Goal: Task Accomplishment & Management: Use online tool/utility

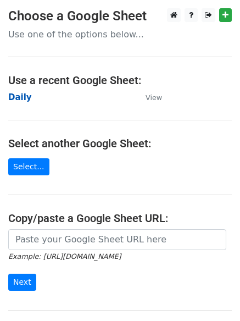
click at [19, 96] on strong "Daily" at bounding box center [20, 97] width 24 height 10
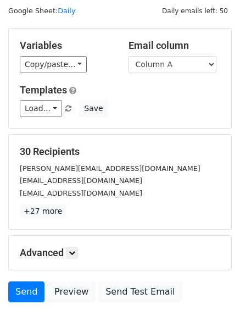
scroll to position [62, 0]
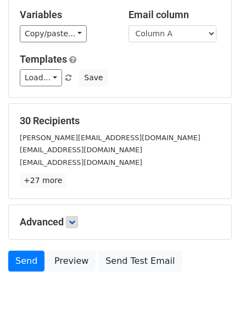
drag, startPoint x: 69, startPoint y: 212, endPoint x: 72, endPoint y: 218, distance: 6.1
click at [69, 213] on div "Advanced Tracking Track Opens UTM Codes Track Clicks Filters Only include sprea…" at bounding box center [120, 222] width 222 height 34
click at [74, 222] on icon at bounding box center [72, 221] width 7 height 7
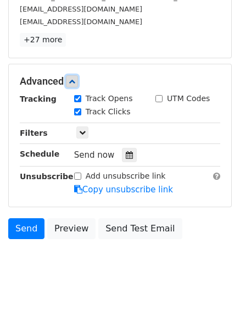
scroll to position [206, 0]
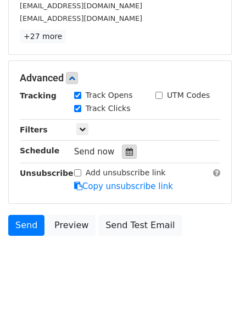
click at [128, 150] on div at bounding box center [129, 151] width 15 height 14
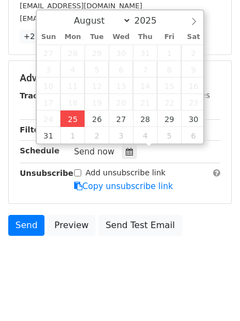
type input "2025-08-25 13:09"
type input "01"
type input "09"
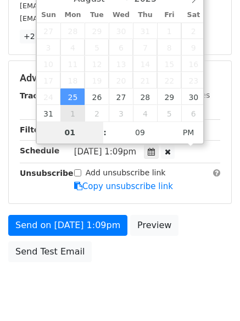
scroll to position [196, 0]
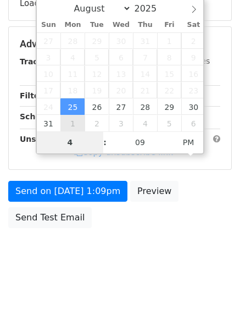
type input "4"
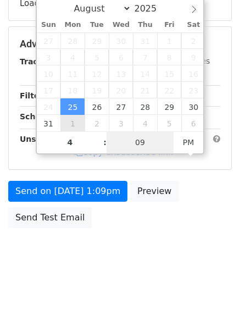
type input "2025-08-25 16:09"
type input "04"
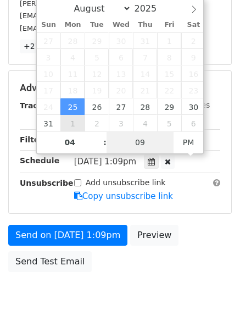
type input "1"
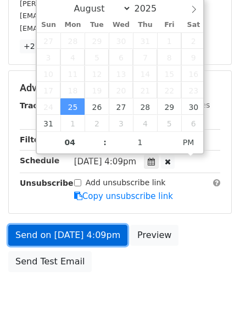
type input "2025-08-25 16:01"
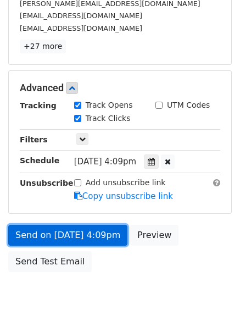
click at [69, 239] on link "Send on Aug 25 at 4:09pm" at bounding box center [67, 234] width 119 height 21
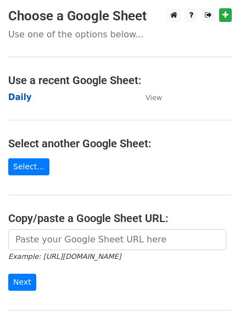
click at [14, 93] on strong "Daily" at bounding box center [20, 97] width 24 height 10
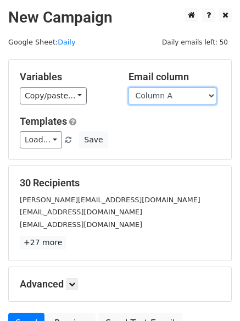
click at [155, 101] on select "Column A Column B Column C" at bounding box center [172, 95] width 88 height 17
select select "Column B"
click at [128, 87] on select "Column A Column B Column C" at bounding box center [172, 95] width 88 height 17
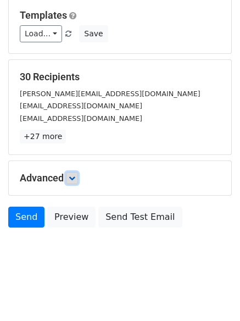
click at [74, 177] on icon at bounding box center [72, 178] width 7 height 7
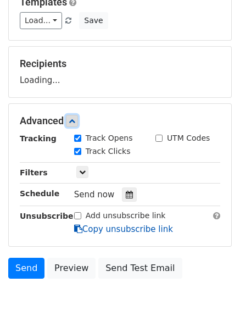
scroll to position [168, 0]
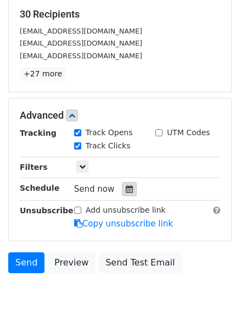
click at [122, 195] on div at bounding box center [129, 189] width 15 height 14
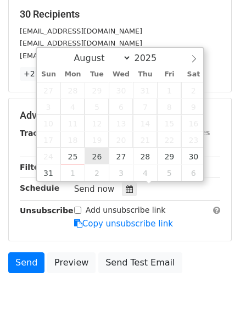
type input "2025-08-26 12:00"
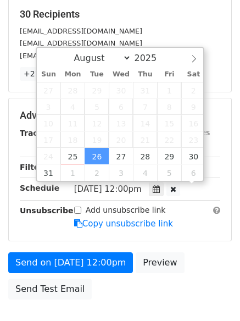
scroll to position [1, 0]
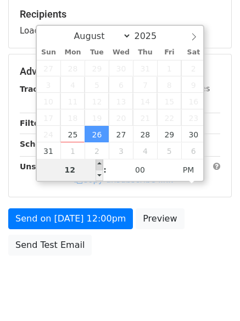
type input "5"
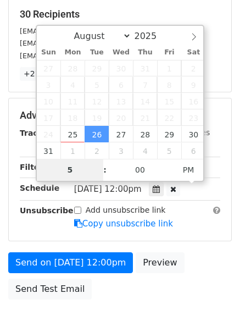
scroll to position [240, 0]
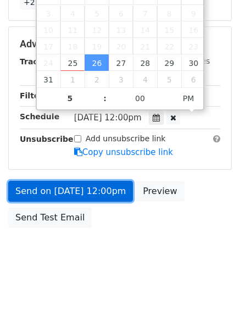
type input "2025-08-26 17:00"
click at [74, 189] on link "Send on Aug 26 at 12:00pm" at bounding box center [70, 191] width 125 height 21
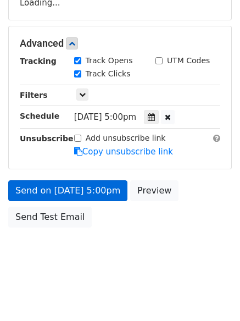
scroll to position [196, 0]
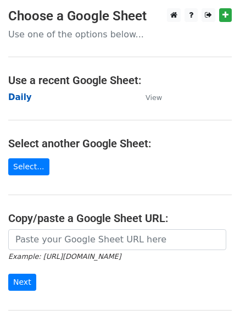
click at [19, 94] on strong "Daily" at bounding box center [20, 97] width 24 height 10
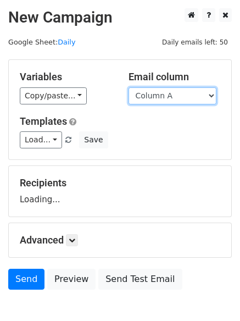
click at [172, 96] on select "Column A Column B Column C" at bounding box center [172, 95] width 88 height 17
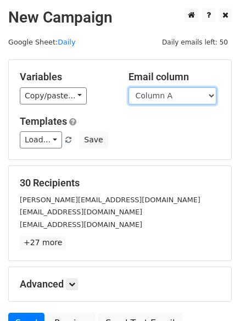
click at [166, 100] on select "Column A Column B Column C" at bounding box center [172, 95] width 88 height 17
select select "Column C"
click at [128, 87] on select "Column A Column B Column C" at bounding box center [172, 95] width 88 height 17
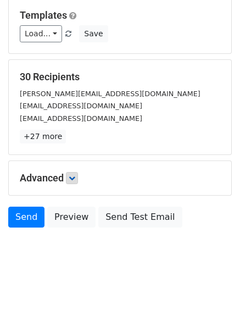
click at [71, 179] on h5 "Advanced" at bounding box center [120, 178] width 200 height 12
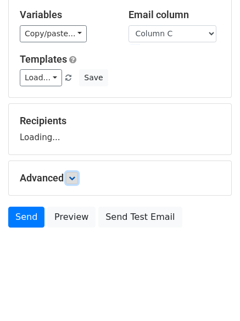
click at [75, 177] on icon at bounding box center [72, 178] width 7 height 7
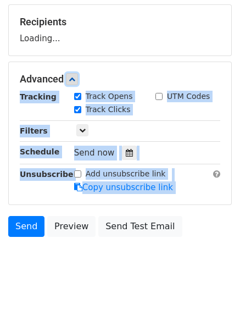
scroll to position [164, 0]
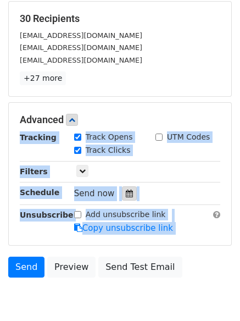
drag, startPoint x: 123, startPoint y: 202, endPoint x: 126, endPoint y: 193, distance: 9.4
click at [123, 201] on div "Tracking Track Opens UTM Codes Track Clicks Filters Only include spreadsheet ro…" at bounding box center [120, 182] width 200 height 103
click at [126, 193] on icon at bounding box center [129, 193] width 7 height 8
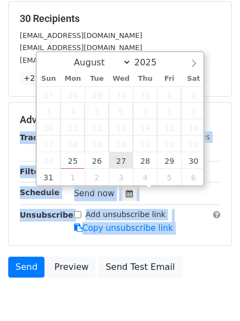
type input "2025-08-27 12:00"
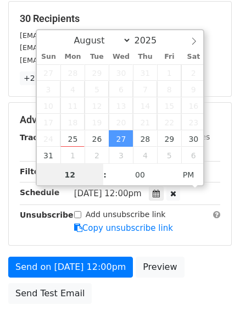
scroll to position [1, 0]
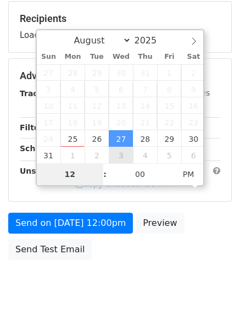
type input "6"
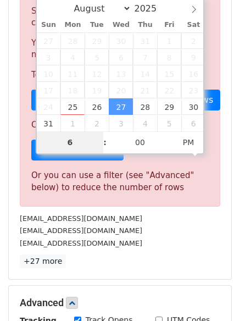
scroll to position [454, 0]
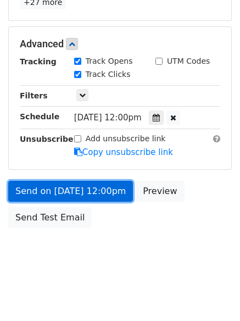
type input "2025-08-27 18:00"
click at [69, 195] on link "Send on Aug 27 at 12:00pm" at bounding box center [70, 191] width 125 height 21
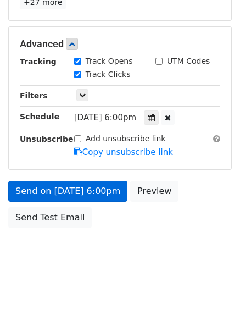
scroll to position [196, 0]
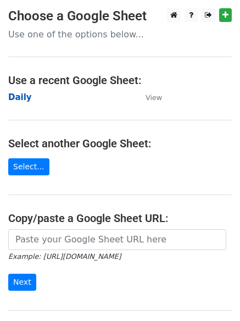
click at [23, 97] on strong "Daily" at bounding box center [20, 97] width 24 height 10
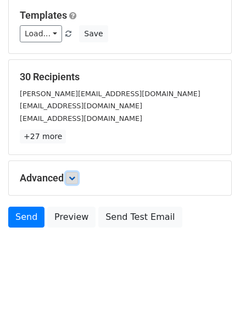
click at [75, 180] on icon at bounding box center [72, 178] width 7 height 7
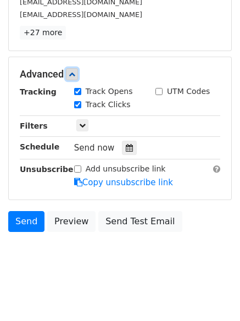
scroll to position [212, 0]
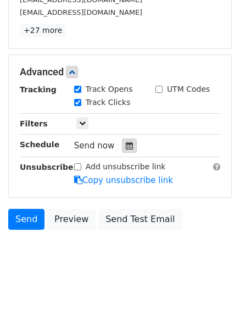
click at [126, 145] on icon at bounding box center [129, 146] width 7 height 8
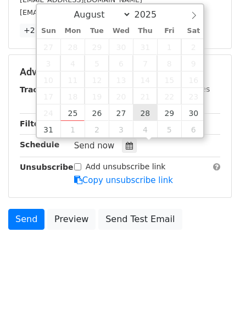
type input "2025-08-28 12:00"
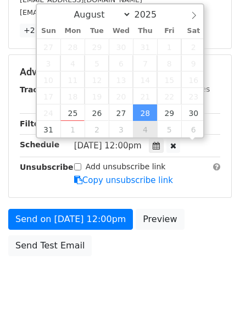
scroll to position [1, 0]
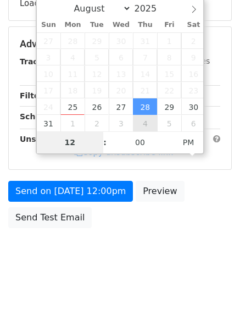
type input "7"
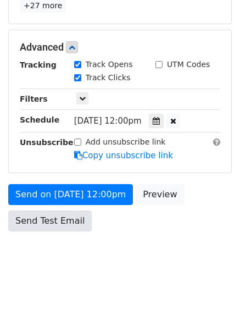
scroll to position [454, 0]
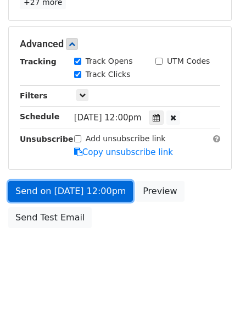
type input "2025-08-28 19:00"
click at [66, 192] on link "Send on Aug 28 at 12:00pm" at bounding box center [70, 191] width 125 height 21
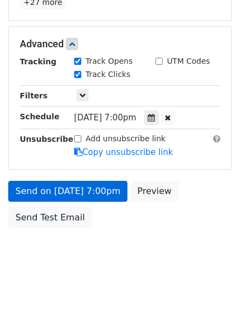
scroll to position [196, 0]
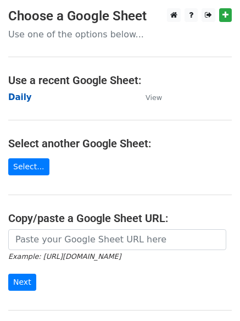
click at [18, 96] on strong "Daily" at bounding box center [20, 97] width 24 height 10
click at [21, 97] on strong "Daily" at bounding box center [20, 97] width 24 height 10
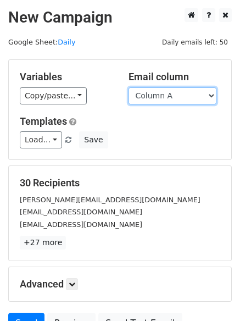
drag, startPoint x: 169, startPoint y: 95, endPoint x: 169, endPoint y: 103, distance: 8.2
click at [169, 95] on select "Column A Column B Column C" at bounding box center [172, 95] width 88 height 17
select select "Column B"
click at [128, 87] on select "Column A Column B Column C" at bounding box center [172, 95] width 88 height 17
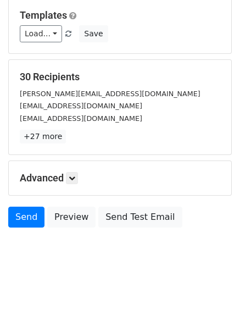
click at [75, 184] on div "Advanced Tracking Track Opens UTM Codes Track Clicks Filters Only include sprea…" at bounding box center [120, 178] width 222 height 34
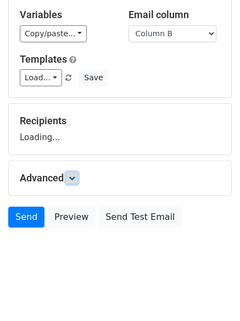
click at [74, 176] on icon at bounding box center [72, 178] width 7 height 7
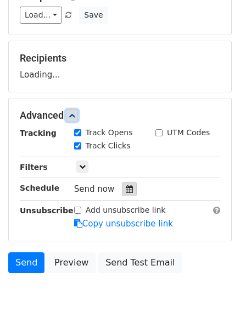
scroll to position [170, 0]
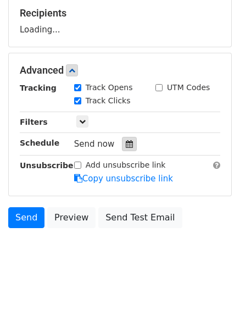
click at [126, 142] on icon at bounding box center [129, 144] width 7 height 8
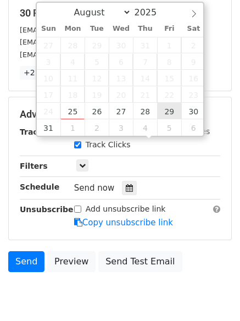
type input "2025-08-29 12:00"
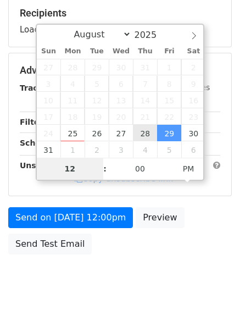
type input "8"
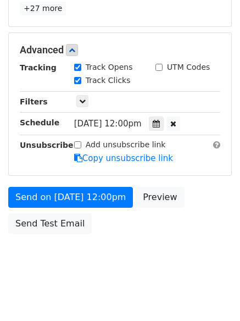
scroll to position [454, 0]
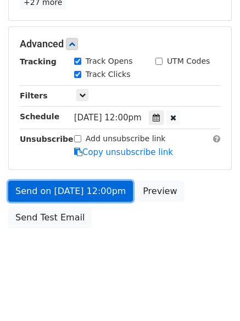
type input "2025-08-29 20:00"
click at [77, 190] on link "Send on Aug 29 at 12:00pm" at bounding box center [70, 191] width 125 height 21
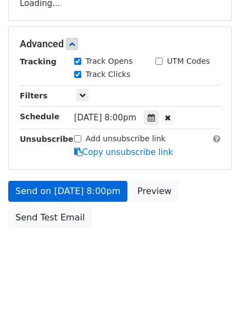
scroll to position [240, 0]
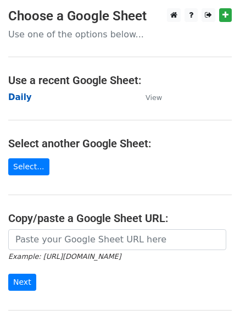
click at [18, 97] on strong "Daily" at bounding box center [20, 97] width 24 height 10
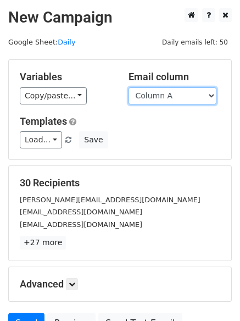
click at [184, 102] on select "Column A Column B Column C" at bounding box center [172, 95] width 88 height 17
select select "Column C"
click at [128, 87] on select "Column A Column B Column C" at bounding box center [172, 95] width 88 height 17
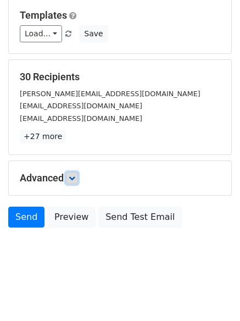
click at [75, 177] on icon at bounding box center [72, 178] width 7 height 7
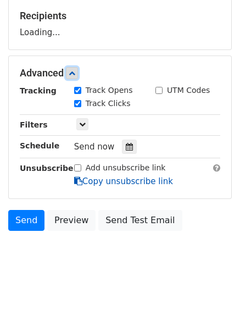
scroll to position [168, 0]
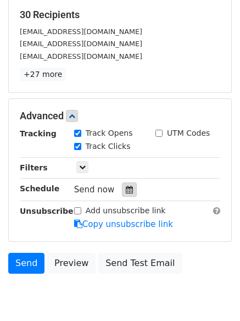
click at [123, 196] on div at bounding box center [129, 189] width 15 height 14
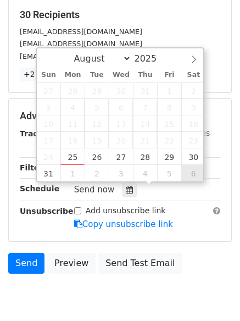
type input "[DATE] 12:00"
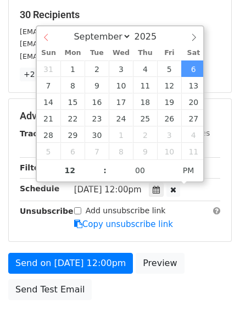
select select "7"
click at [40, 38] on div "August September October November [DATE]" at bounding box center [120, 35] width 167 height 19
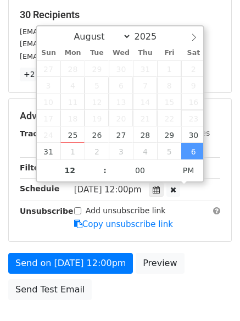
click at [186, 125] on span "23" at bounding box center [193, 118] width 24 height 16
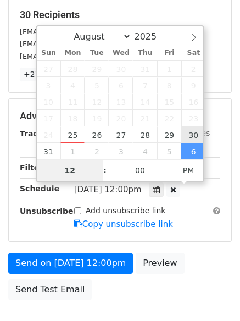
type input "[DATE] 12:00"
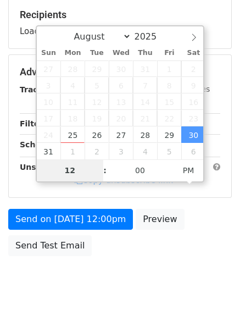
type input "8"
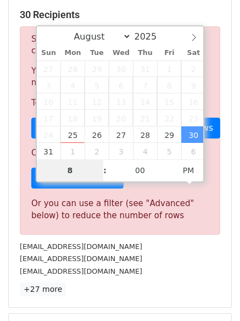
scroll to position [454, 0]
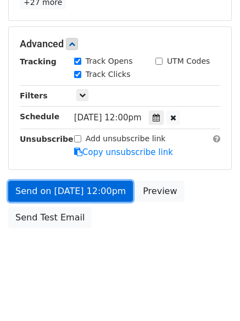
type input "[DATE] 20:00"
click at [60, 186] on link "Send on [DATE] 12:00pm" at bounding box center [70, 191] width 125 height 21
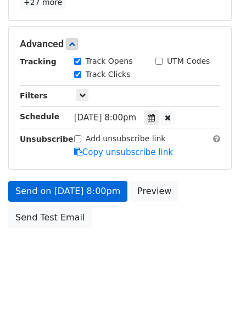
scroll to position [196, 0]
